Goal: Task Accomplishment & Management: Use online tool/utility

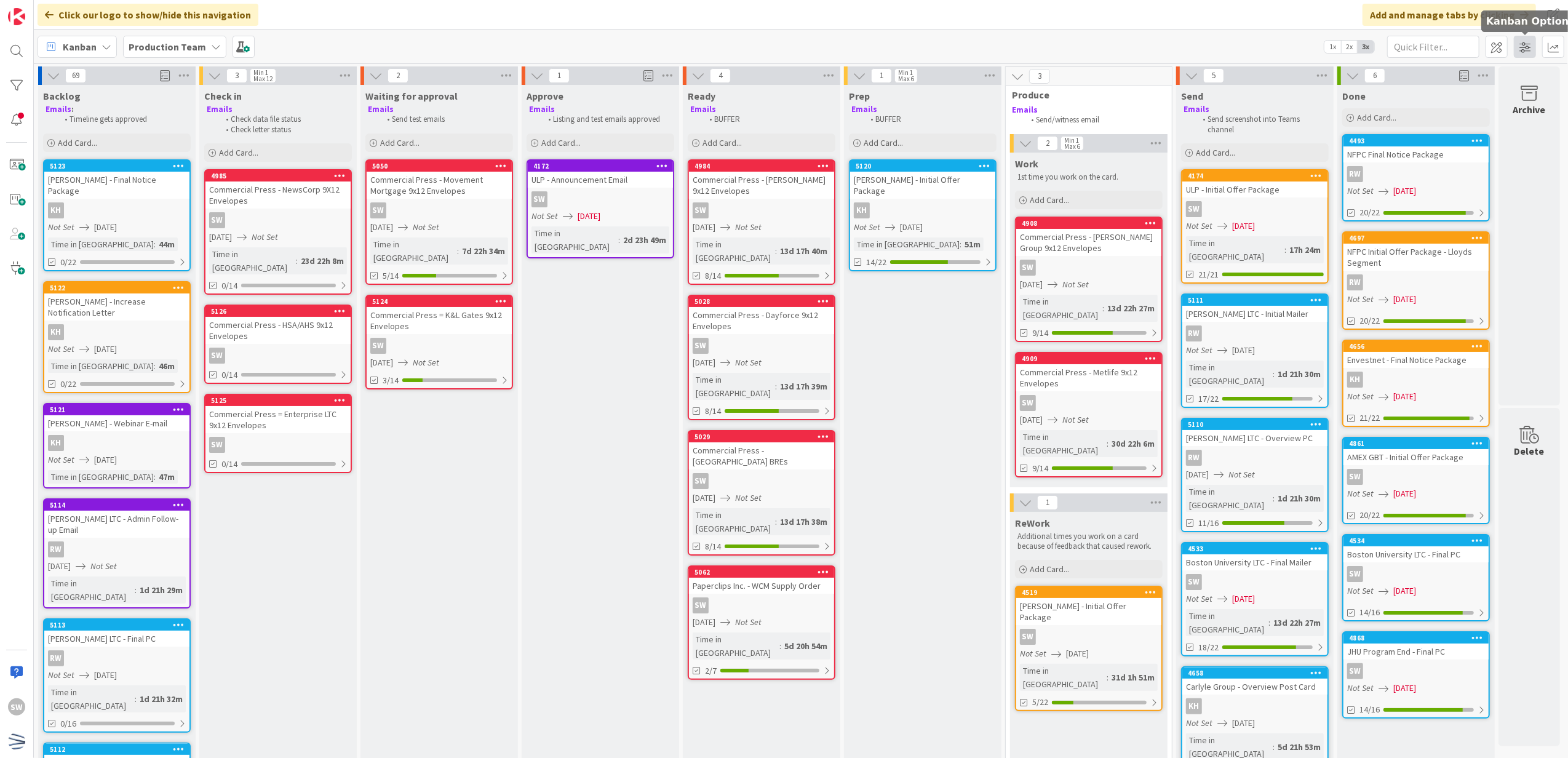
click at [1527, 39] on span at bounding box center [1525, 46] width 22 height 22
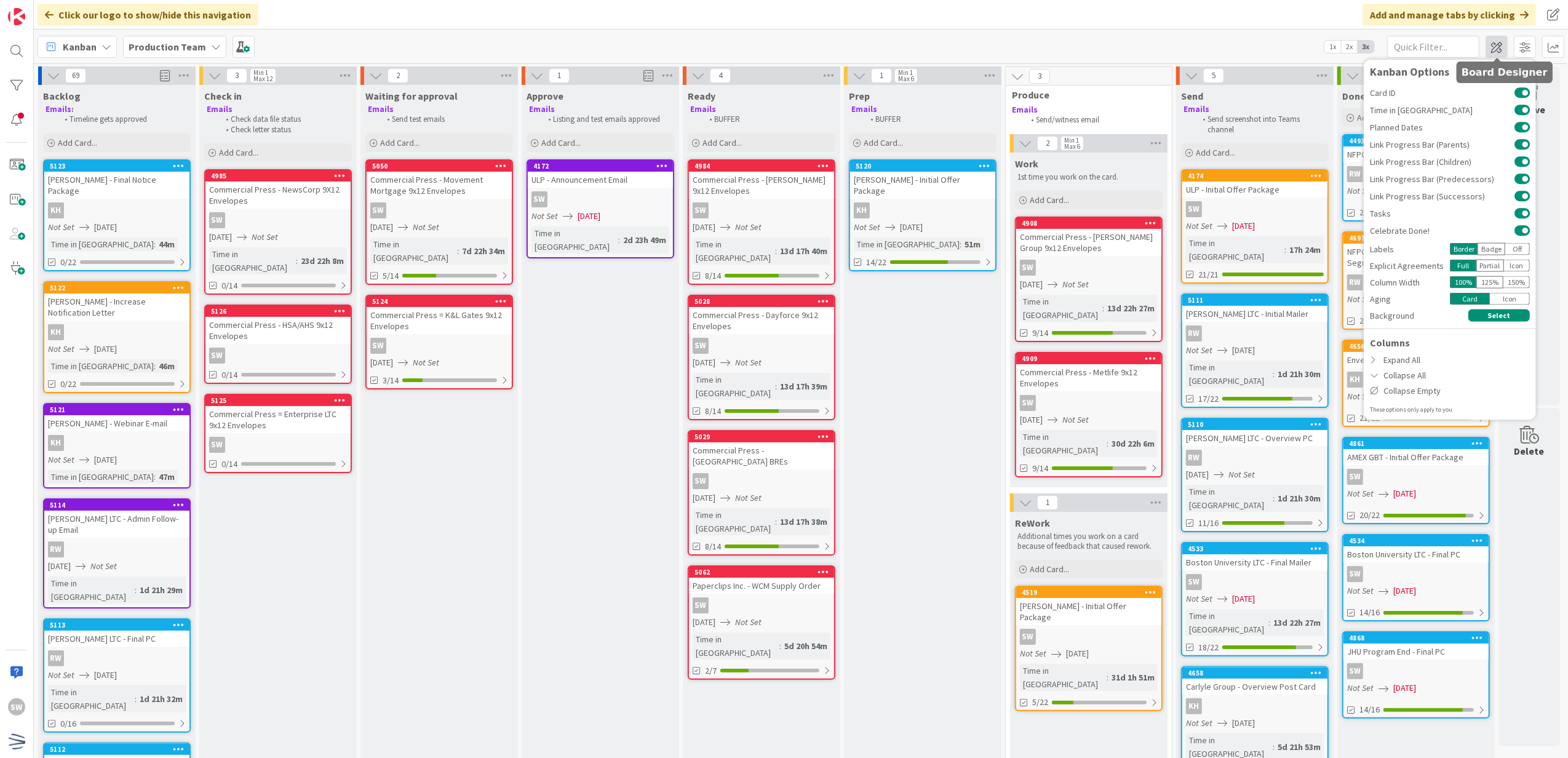
click at [1502, 50] on span at bounding box center [1496, 46] width 22 height 22
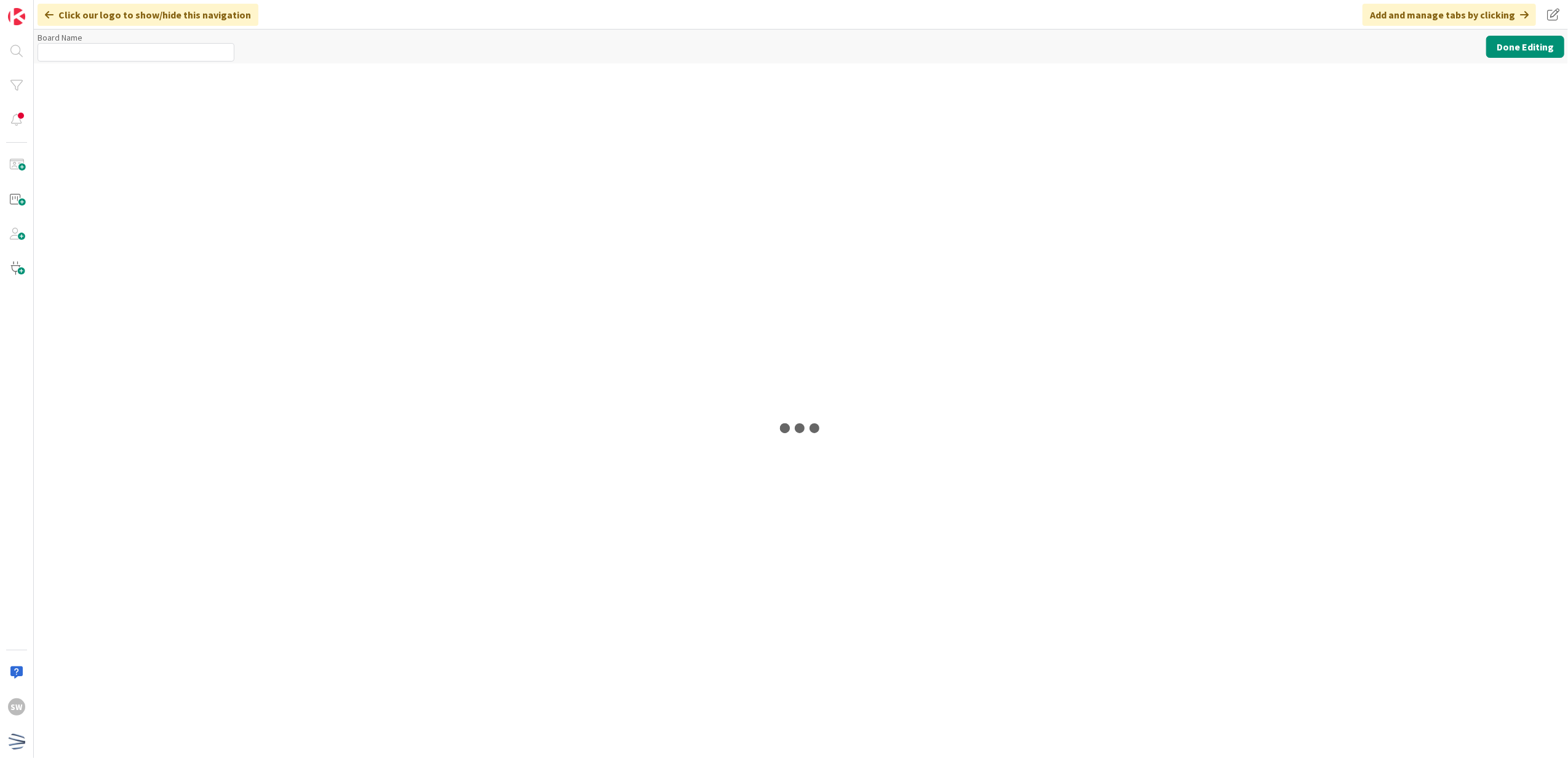
type input "Production Team"
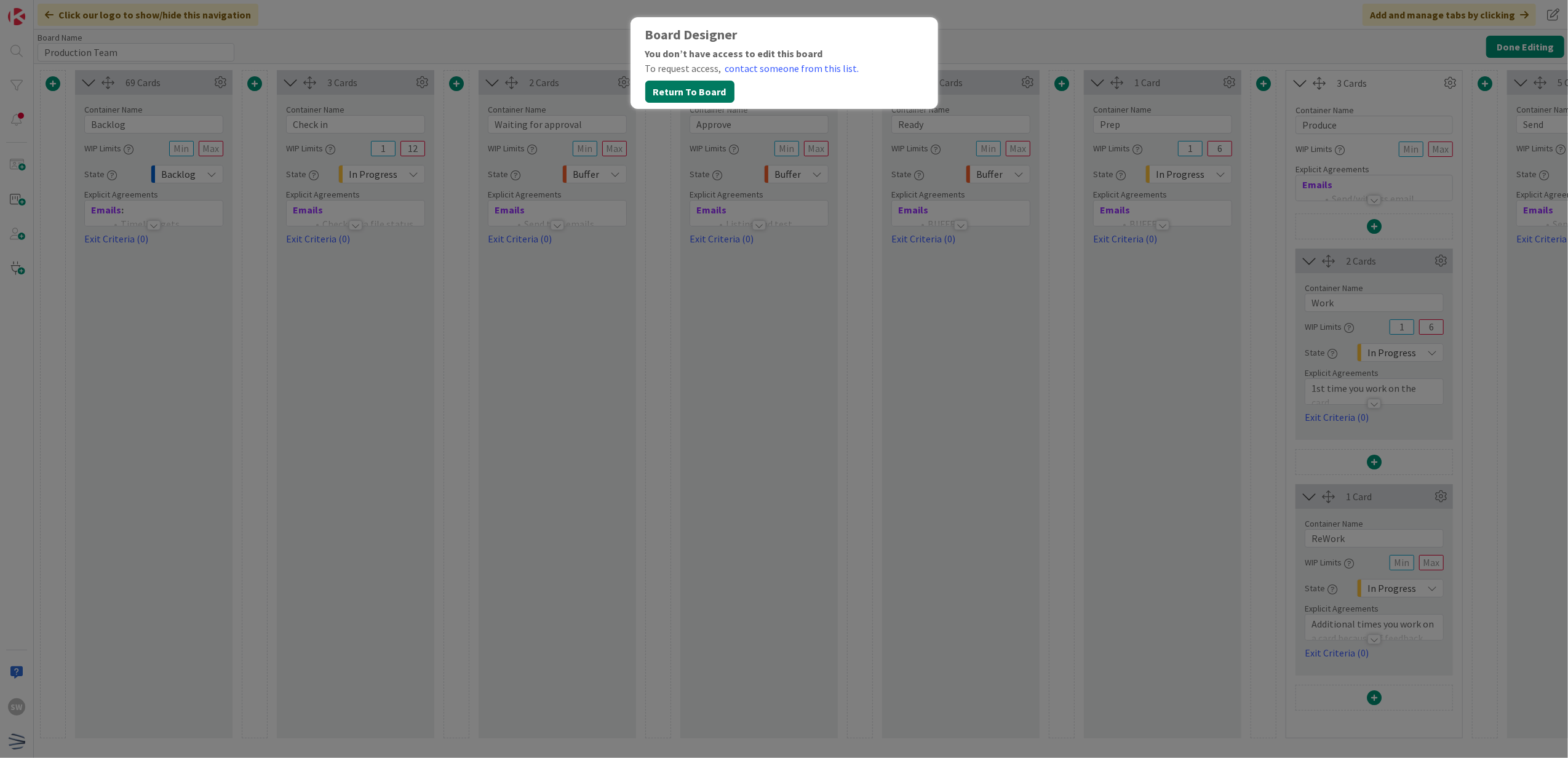
click at [668, 92] on button "Return To Board" at bounding box center [690, 91] width 90 height 22
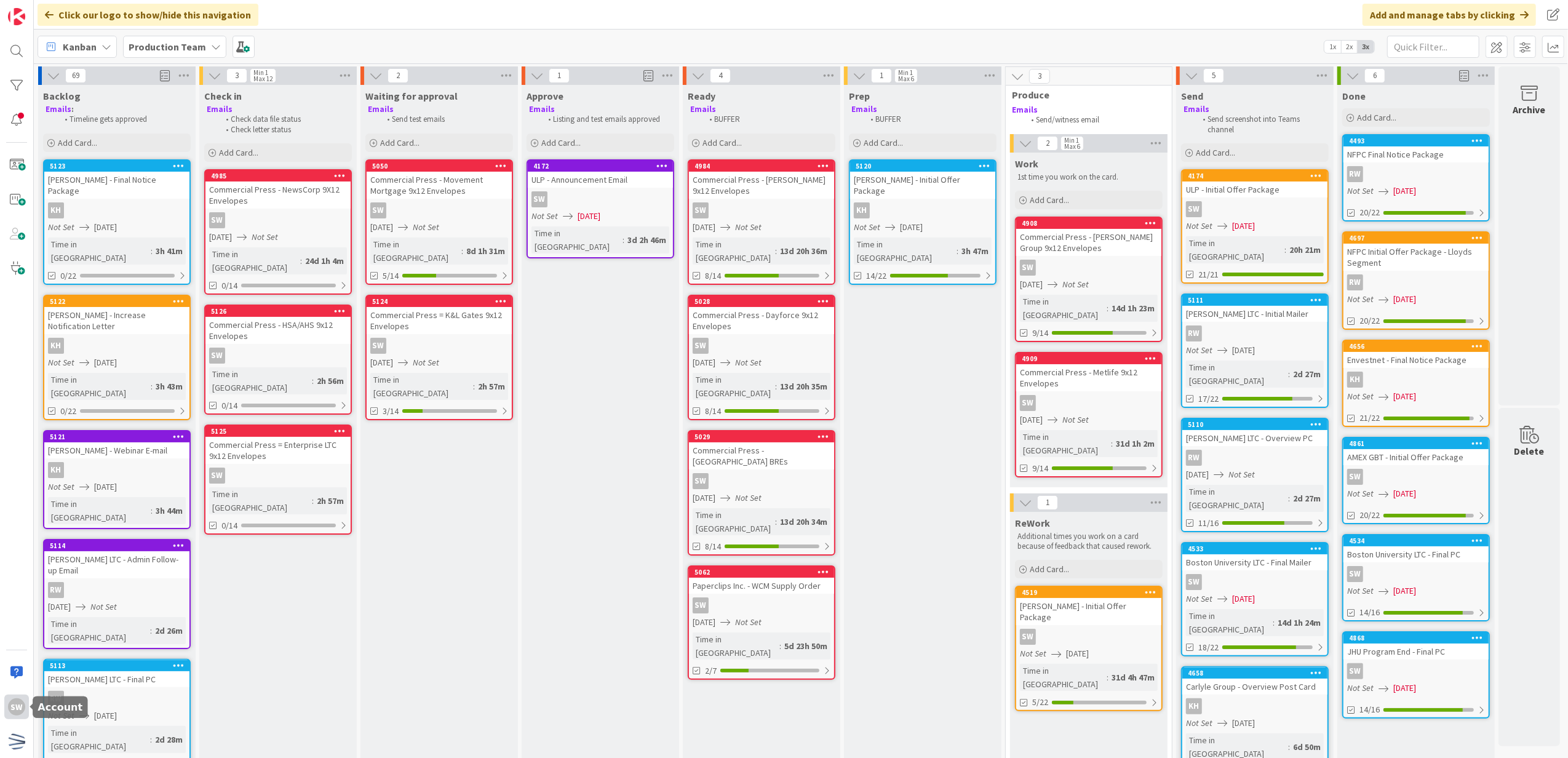
click at [16, 699] on div "SW" at bounding box center [17, 707] width 17 height 17
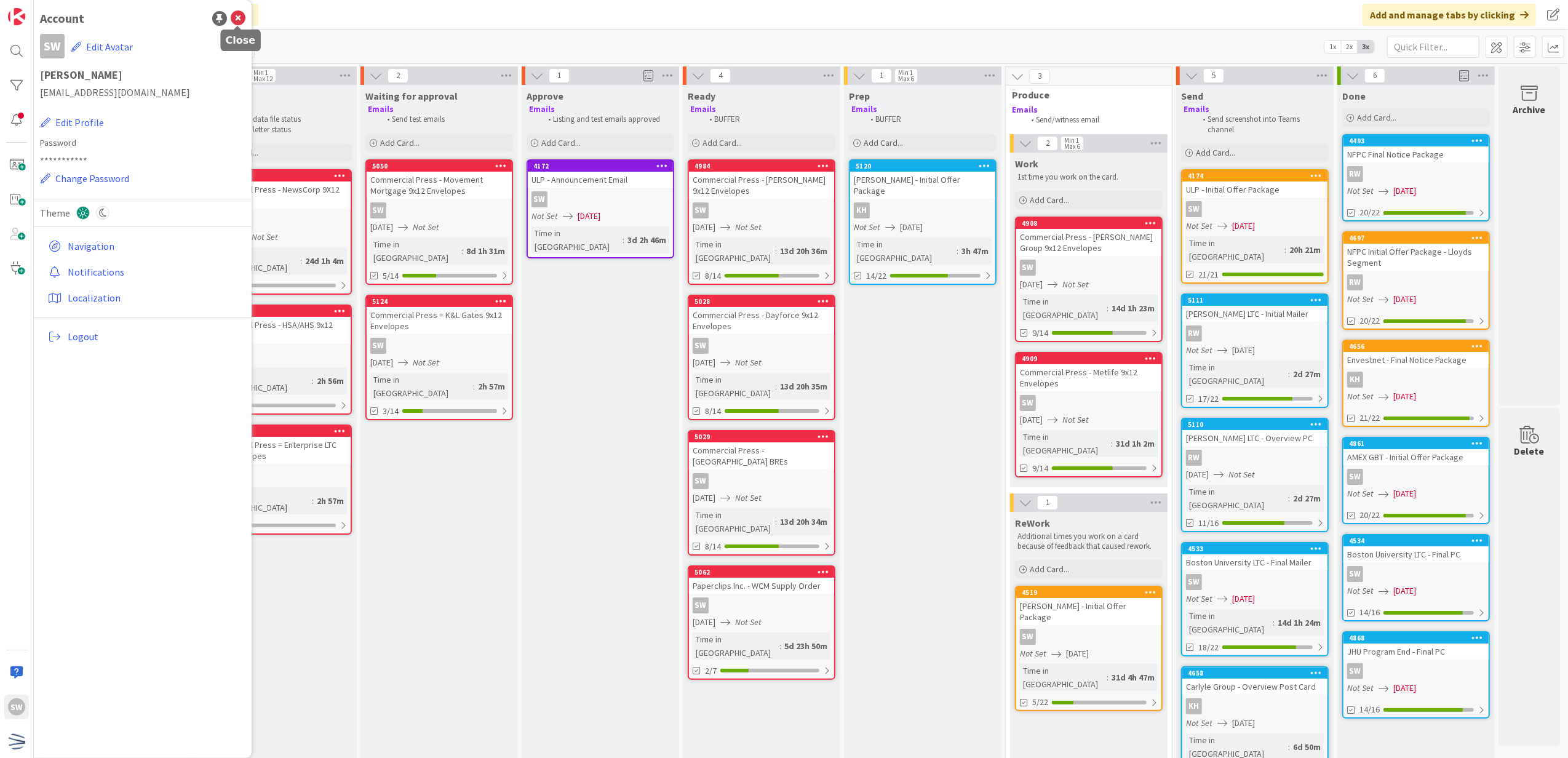
click at [240, 23] on icon at bounding box center [237, 18] width 15 height 15
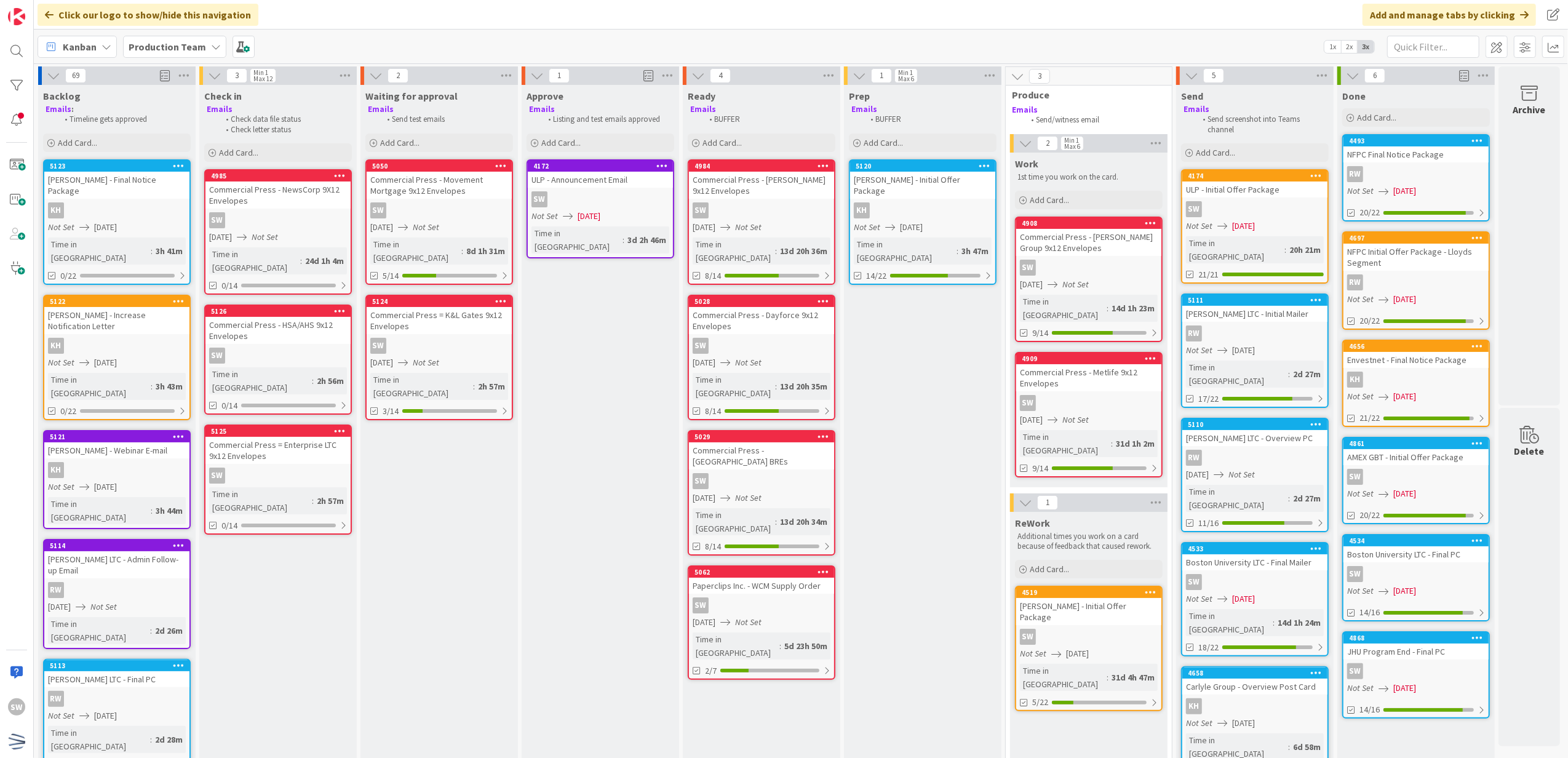
click at [1303, 45] on div "Kanban Production Team 1x 2x 3x" at bounding box center [801, 46] width 1534 height 34
click at [1347, 48] on span "2x" at bounding box center [1350, 46] width 17 height 12
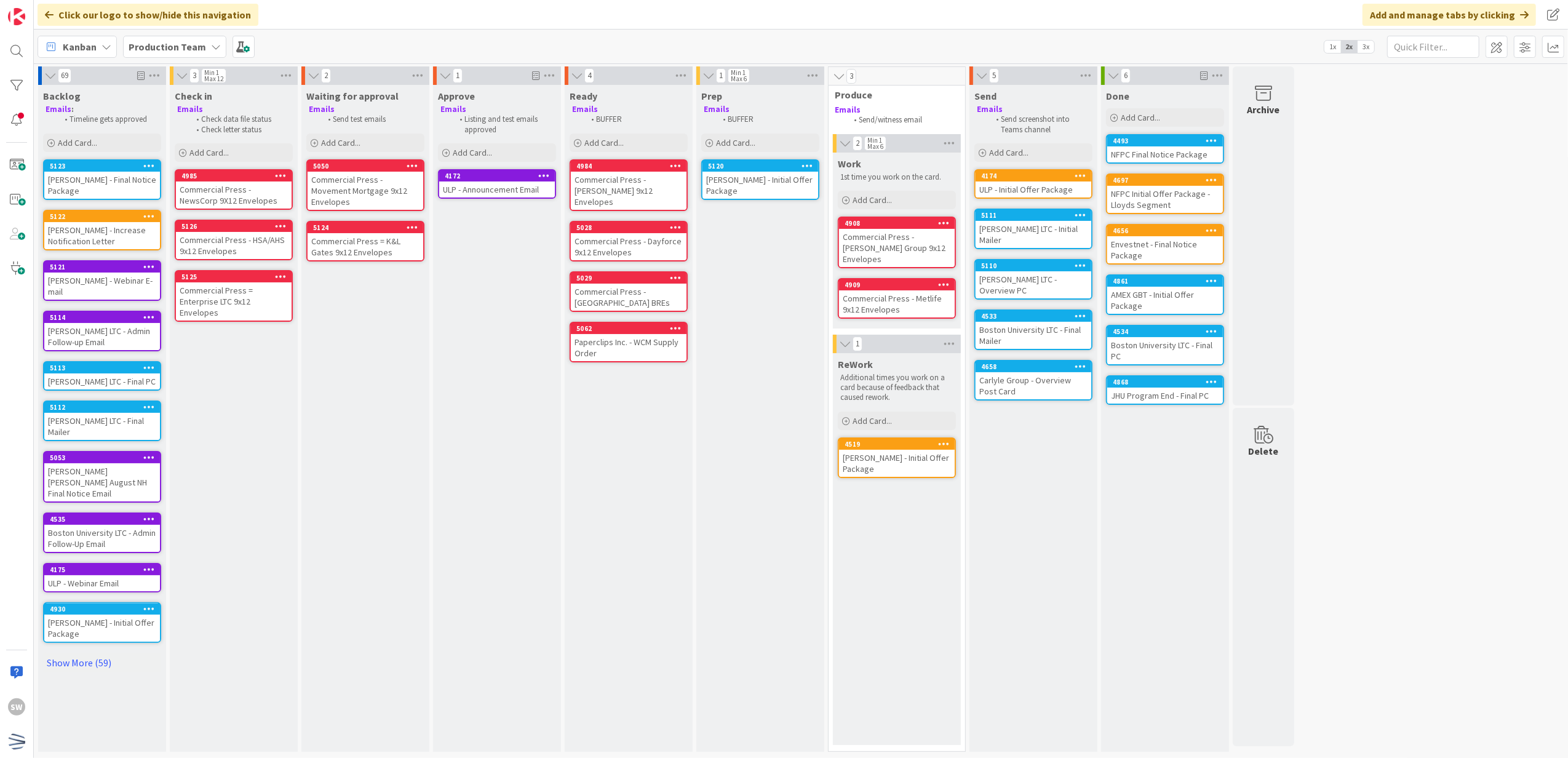
click at [1367, 48] on span "3x" at bounding box center [1366, 46] width 17 height 12
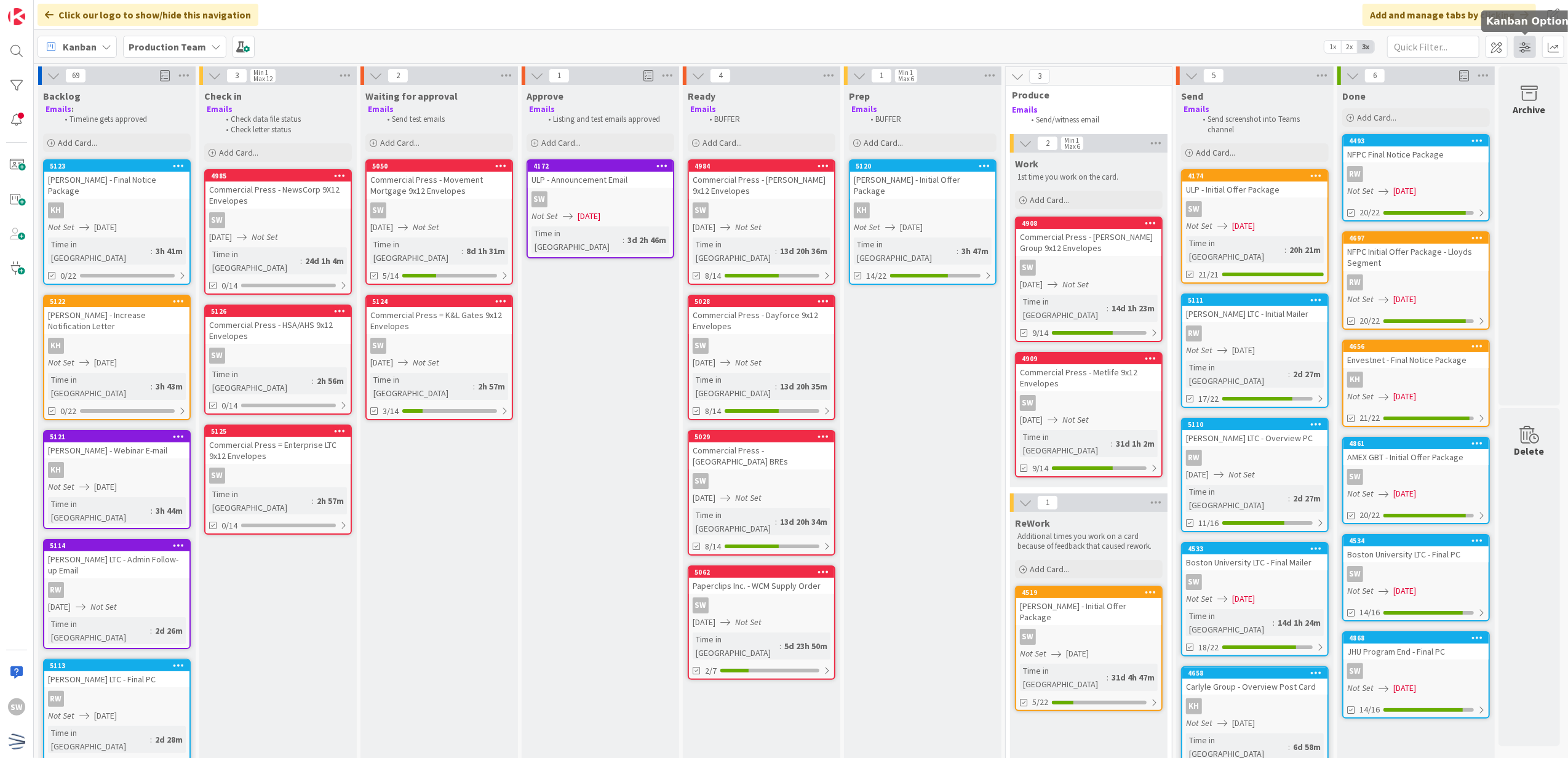
click at [1526, 45] on span at bounding box center [1525, 46] width 22 height 22
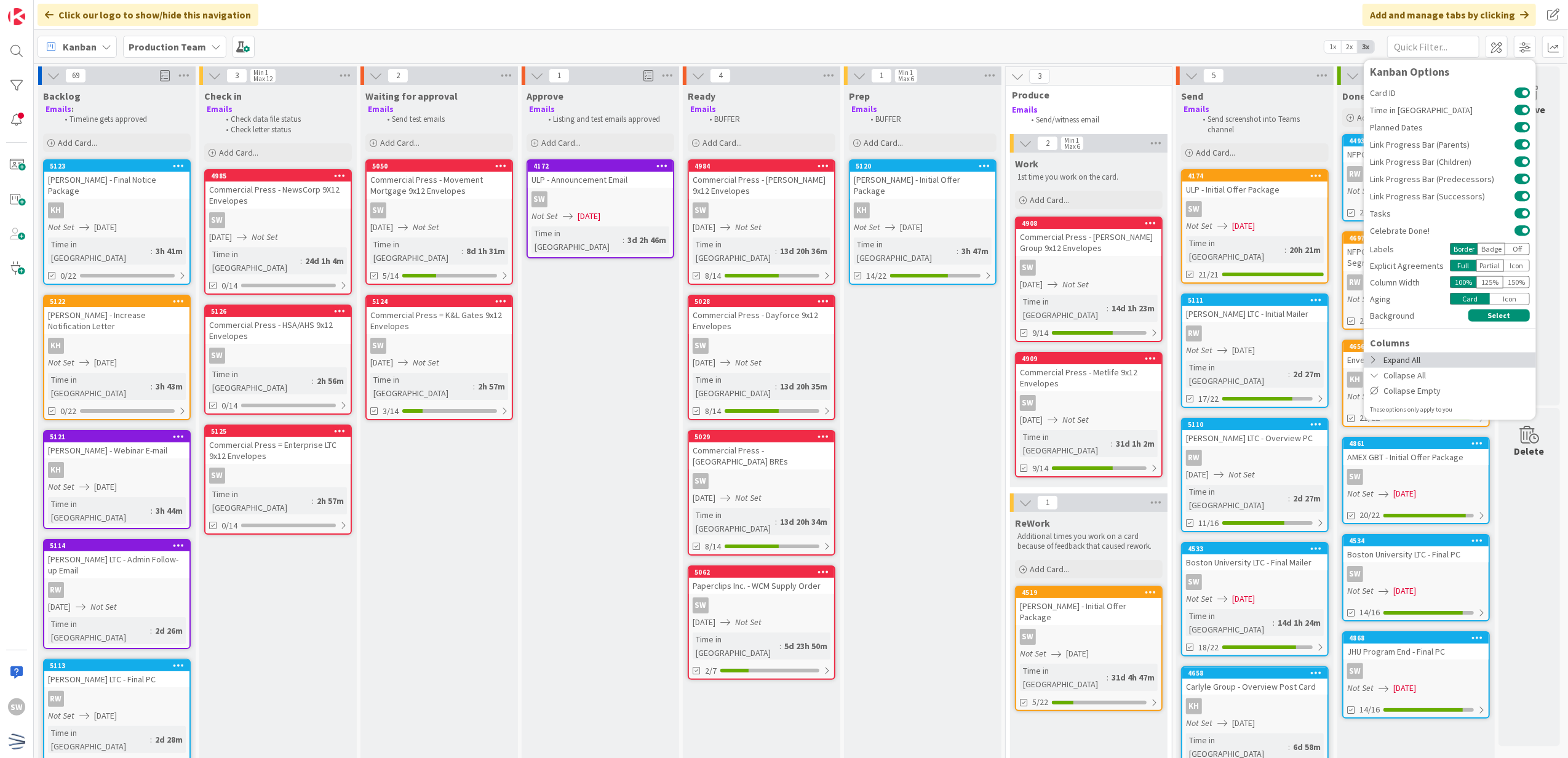
click at [1370, 357] on icon at bounding box center [1375, 360] width 10 height 9
click at [1374, 362] on icon at bounding box center [1375, 360] width 10 height 9
click at [1503, 317] on button "Select" at bounding box center [1499, 315] width 62 height 12
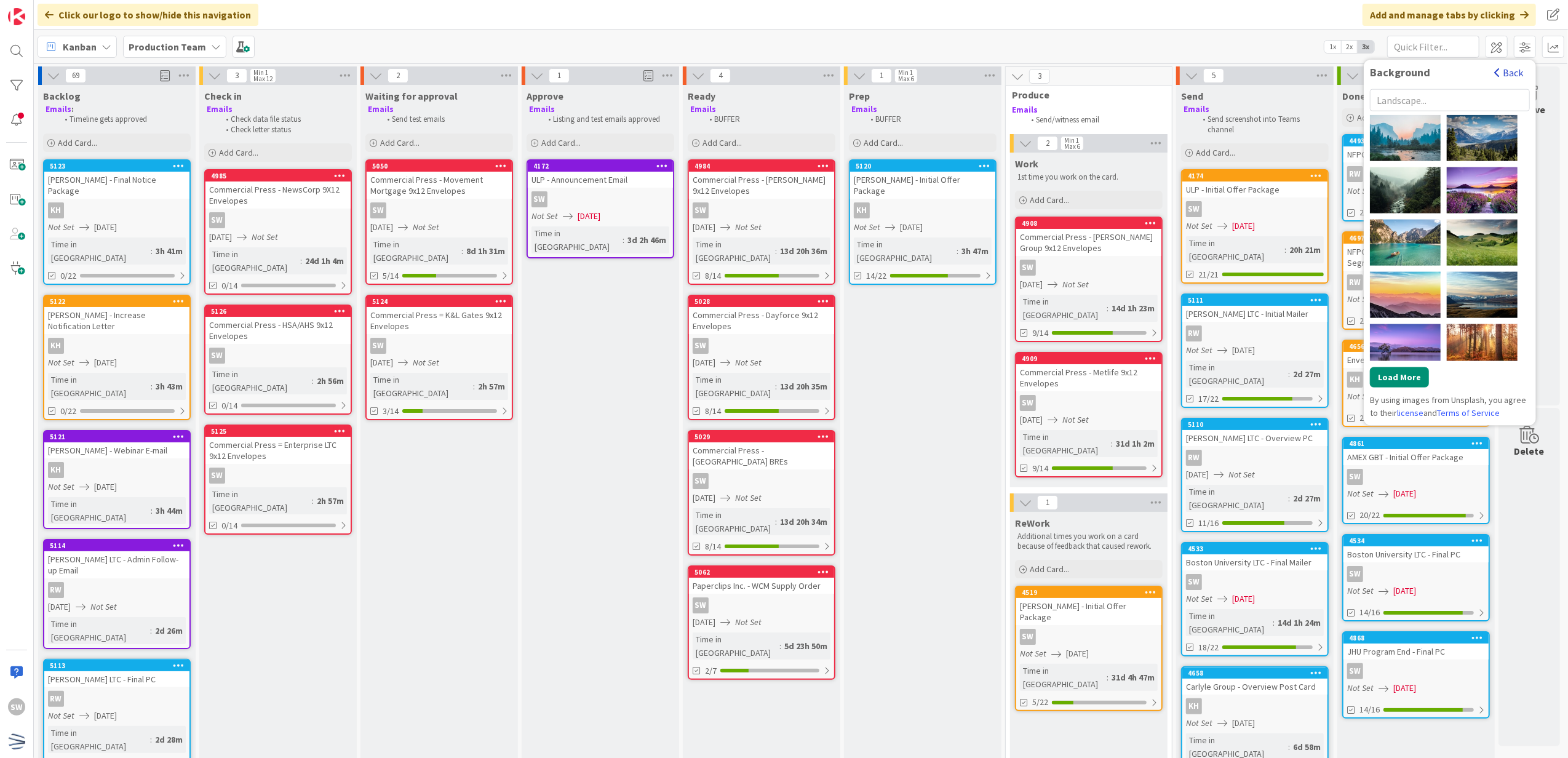
click at [1519, 72] on button "Back" at bounding box center [1508, 72] width 30 height 13
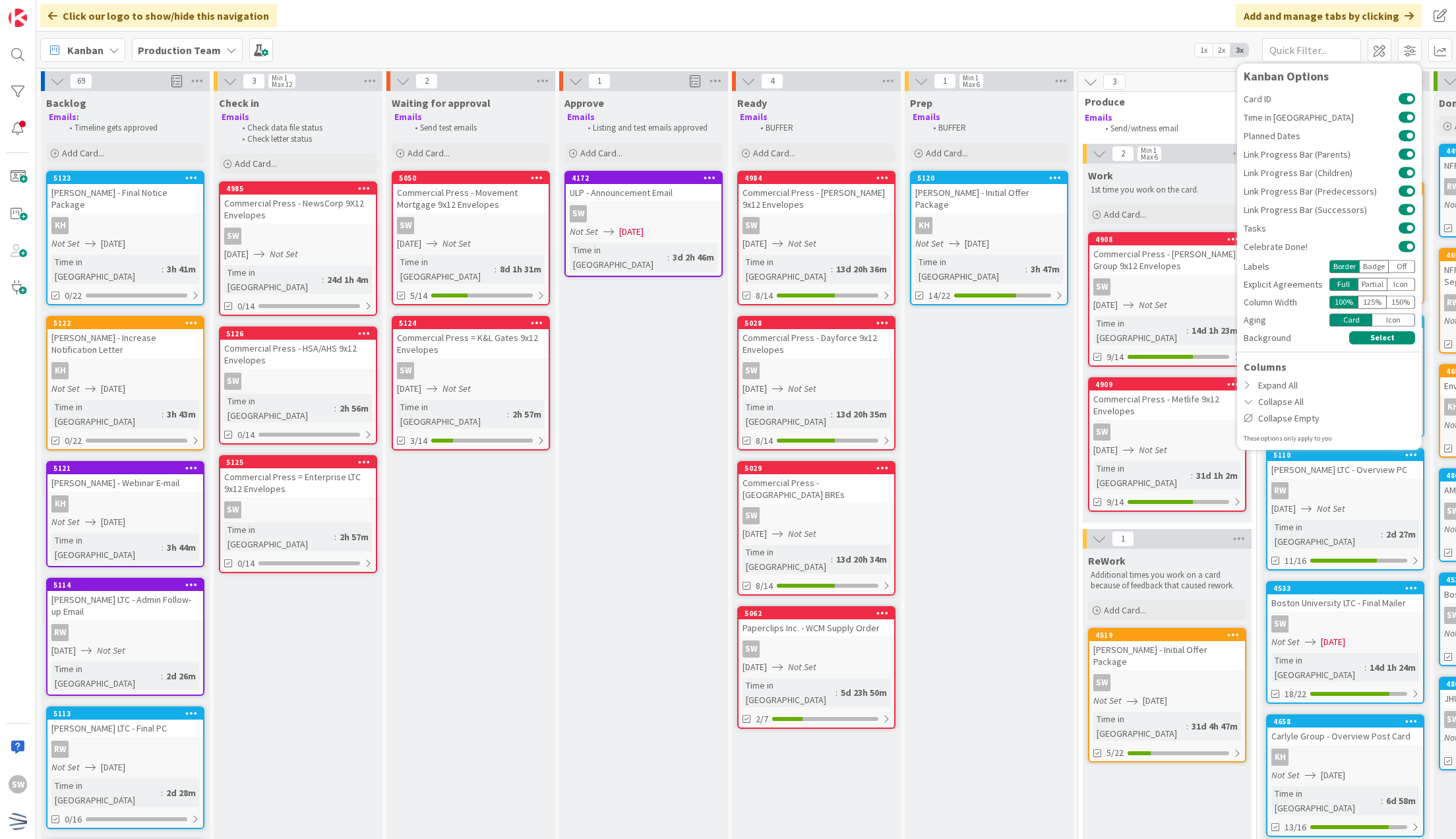
click at [980, 558] on div "Prep Emails BUFFER Add Card... 5120 Weil Cornell - Initial Offer Package KH Not…" at bounding box center [989, 799] width 169 height 1415
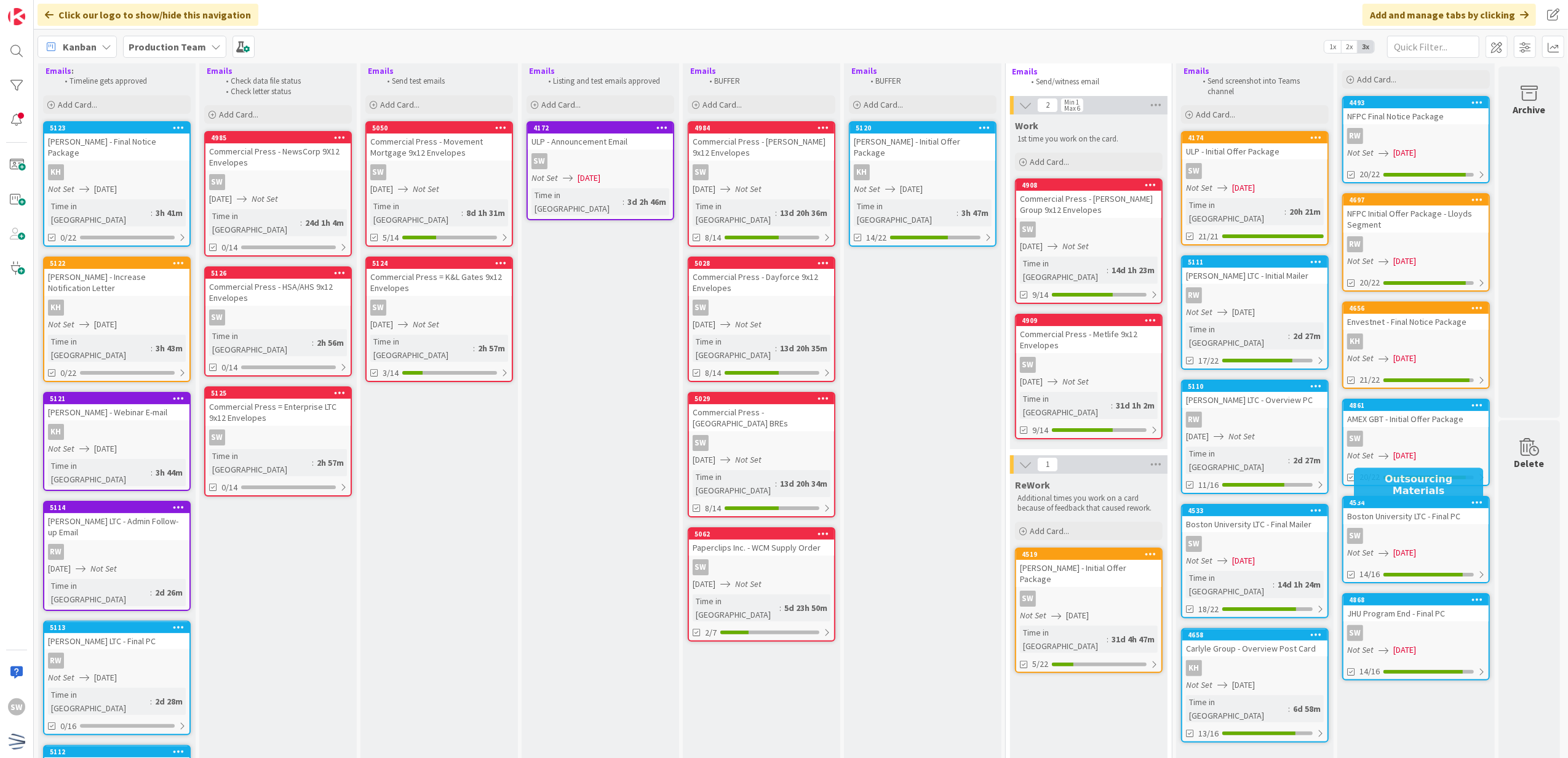
scroll to position [0, 9]
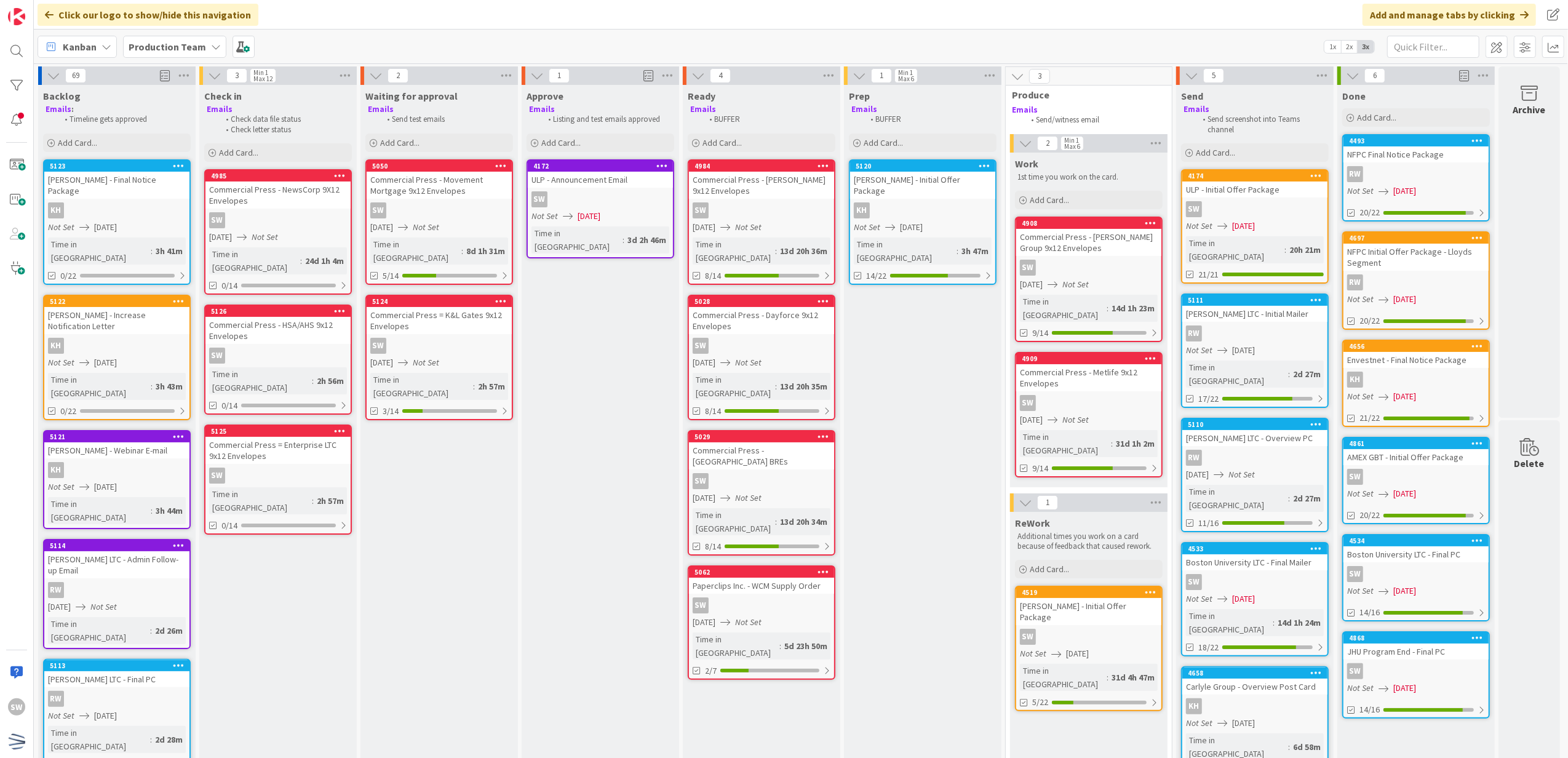
click at [1421, 175] on div "RW" at bounding box center [1416, 174] width 145 height 16
click at [1421, 175] on div "69 Backlog Emails : Timeline gets approved Add Card... 5123 Weill Cornell - Fin…" at bounding box center [801, 411] width 1534 height 695
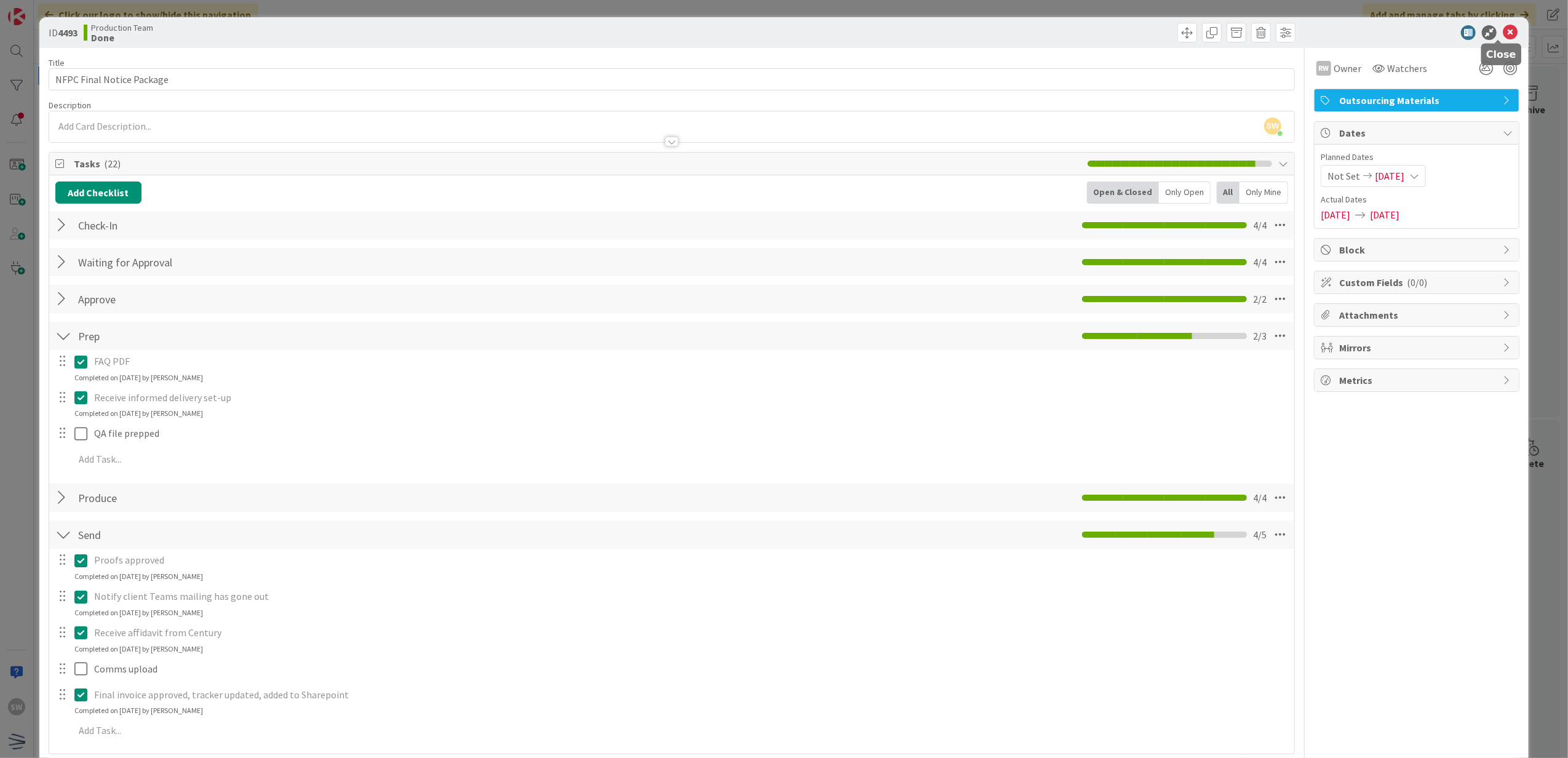
click at [1503, 32] on icon at bounding box center [1510, 32] width 15 height 15
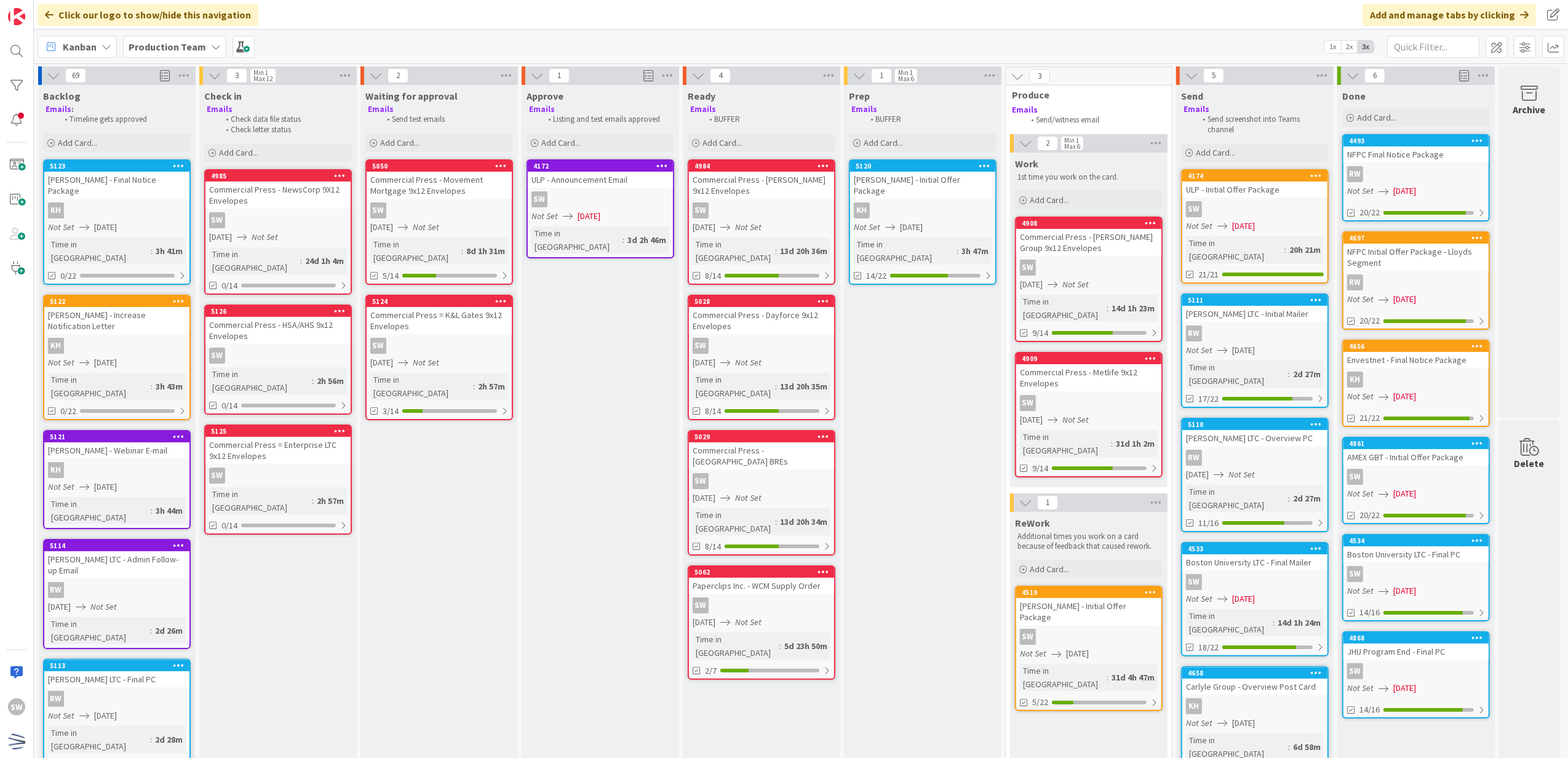
click at [1266, 190] on div "ULP - Initial Offer Package" at bounding box center [1255, 189] width 145 height 16
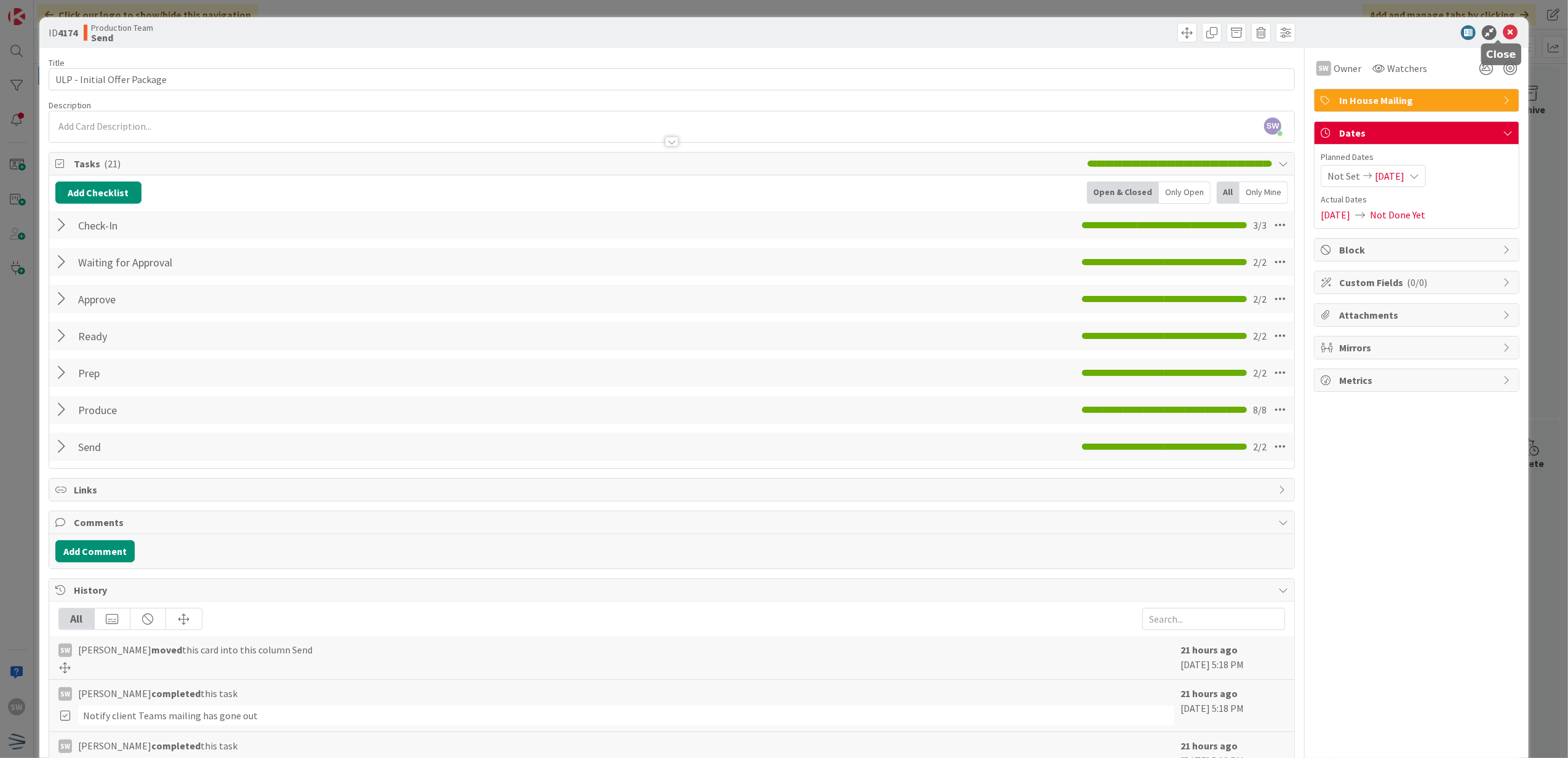
click at [1503, 32] on icon at bounding box center [1510, 32] width 15 height 15
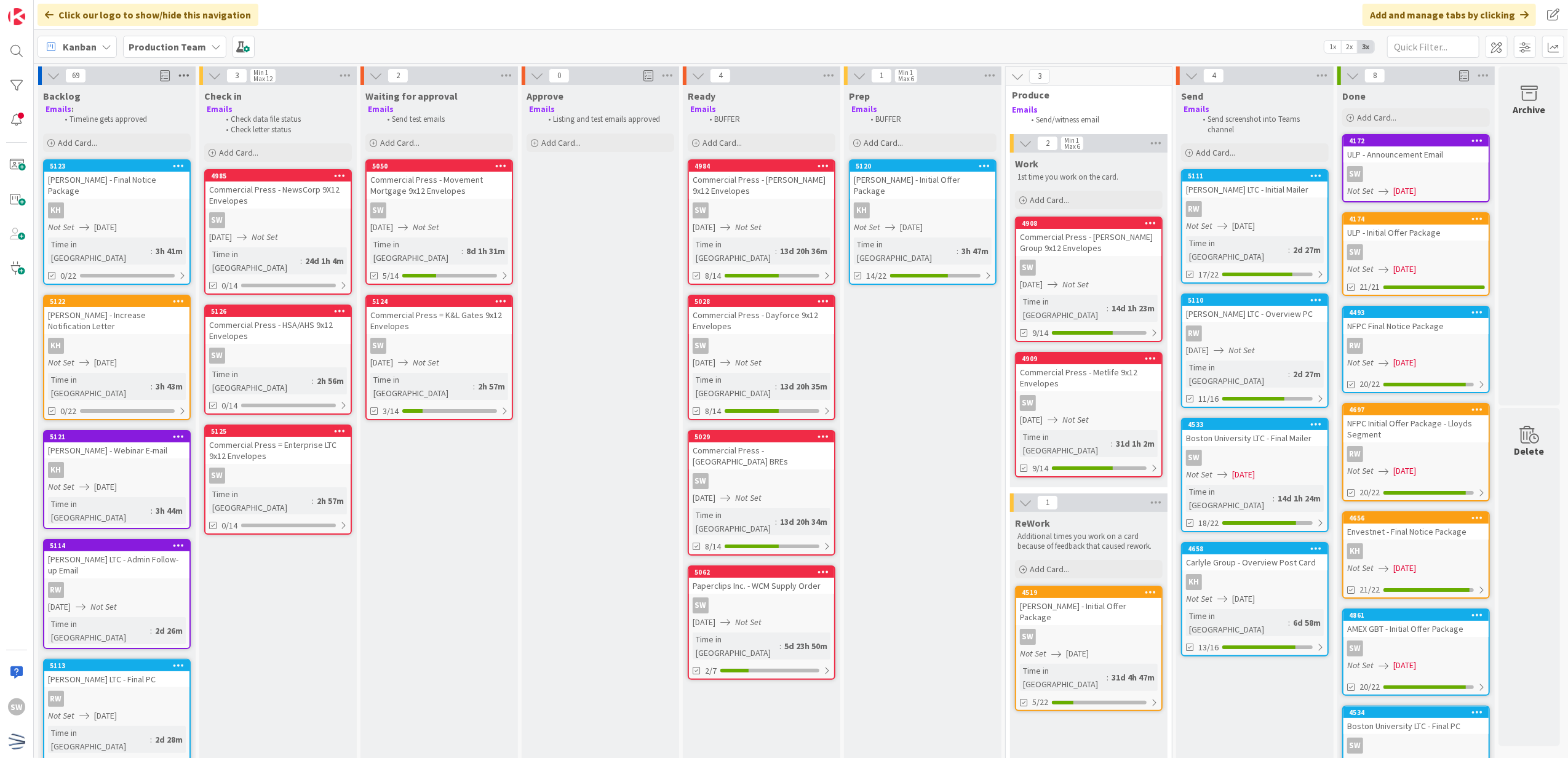
click at [180, 74] on icon at bounding box center [183, 76] width 16 height 18
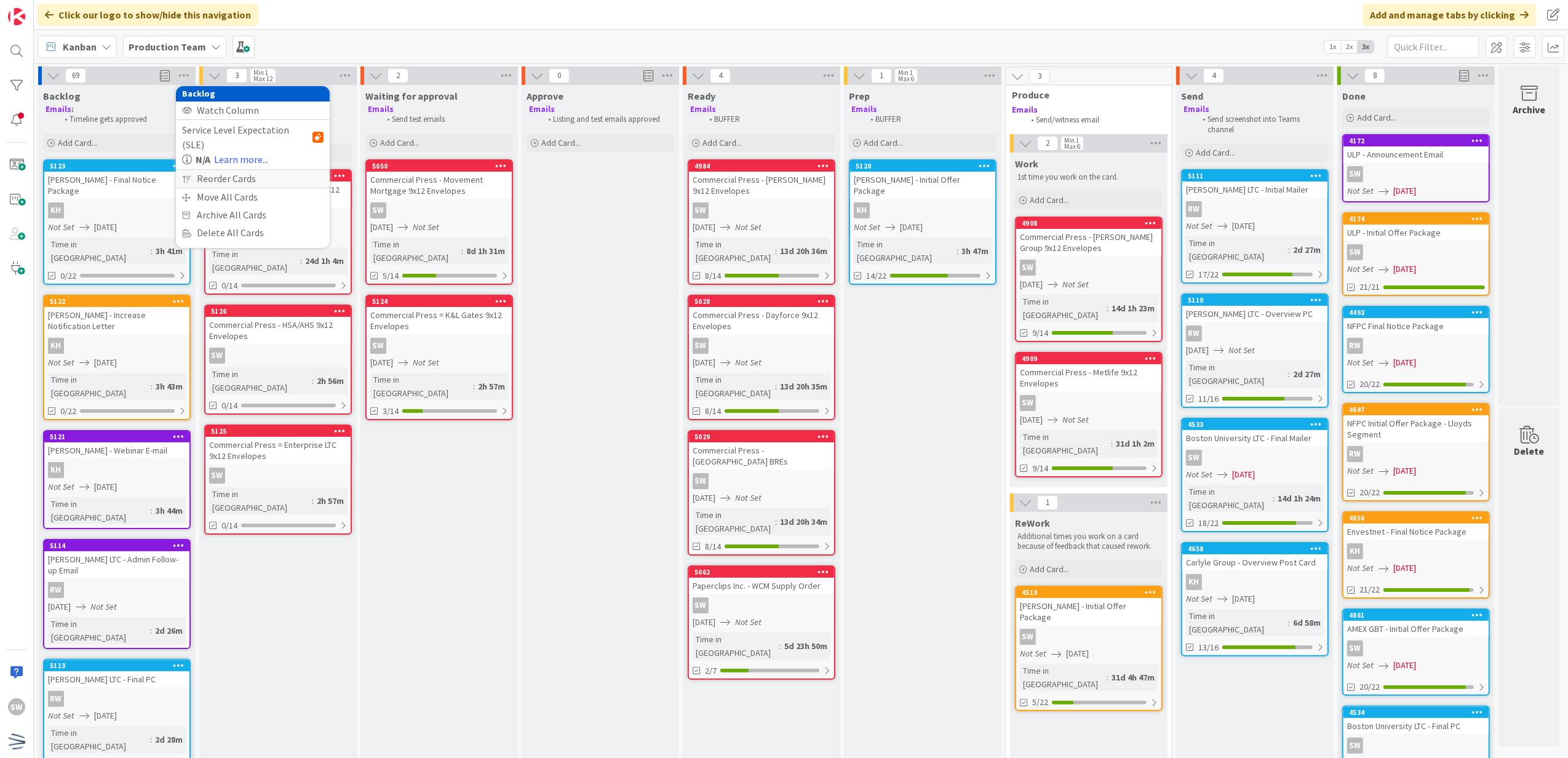
click at [215, 170] on div "Reorder Cards" at bounding box center [253, 178] width 154 height 18
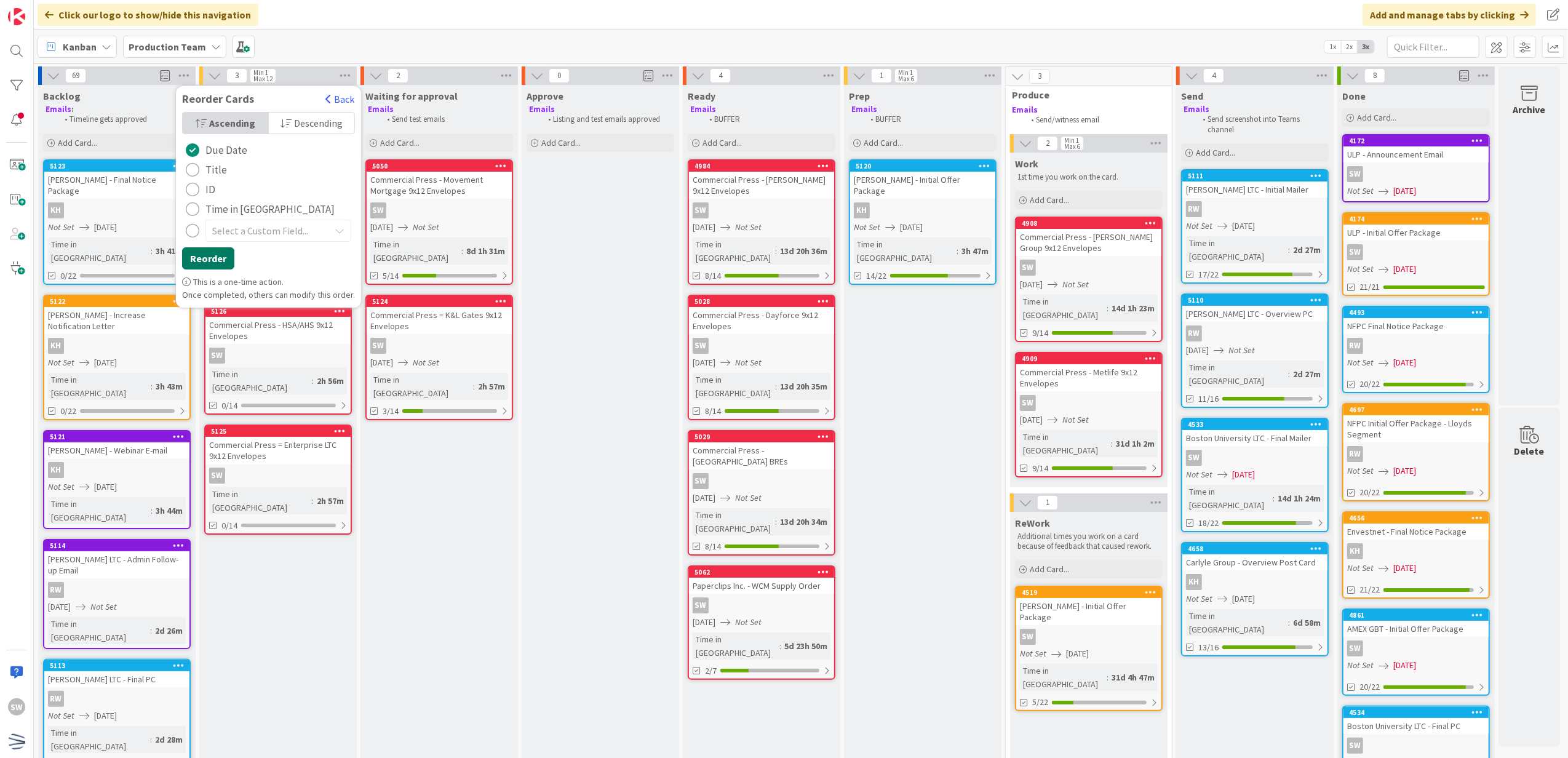
click at [215, 265] on button "Reorder" at bounding box center [208, 258] width 52 height 22
